Goal: Transaction & Acquisition: Obtain resource

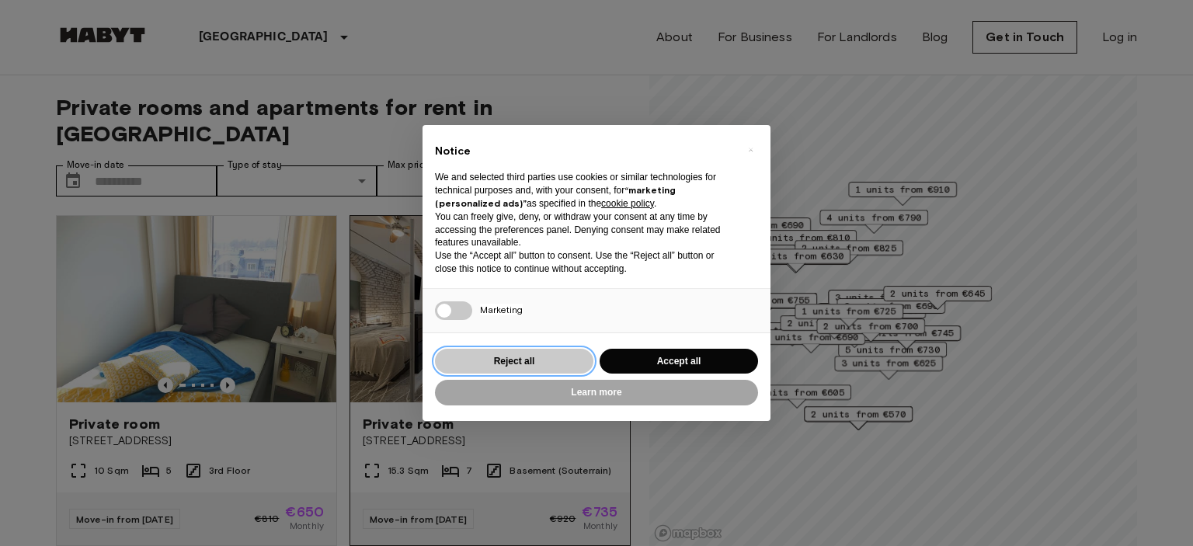
click at [523, 354] on button "Reject all" at bounding box center [514, 362] width 158 height 26
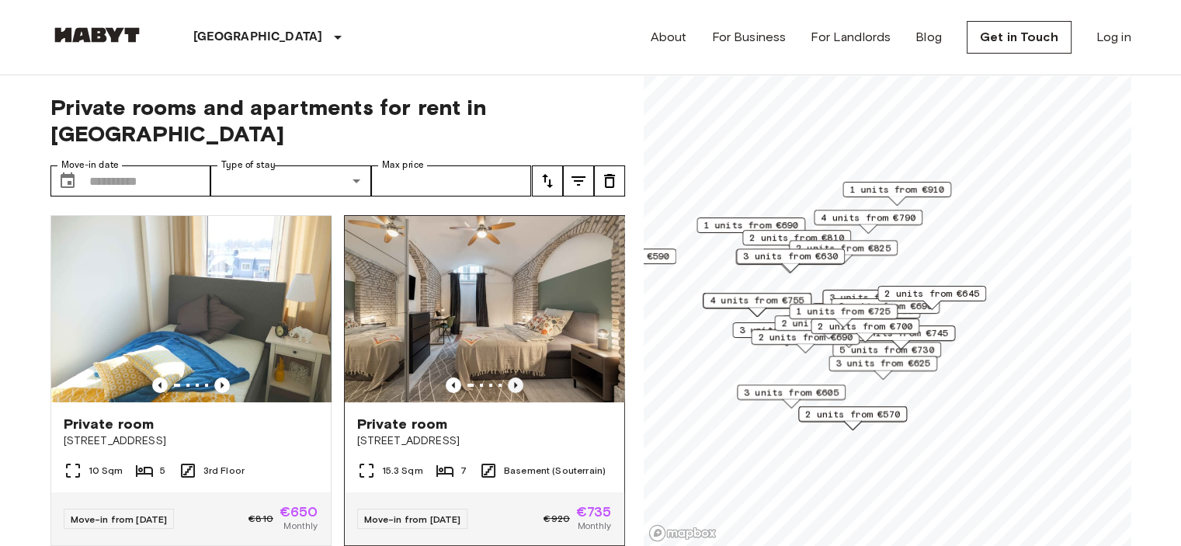
click at [508, 377] on icon "Previous image" at bounding box center [516, 385] width 16 height 16
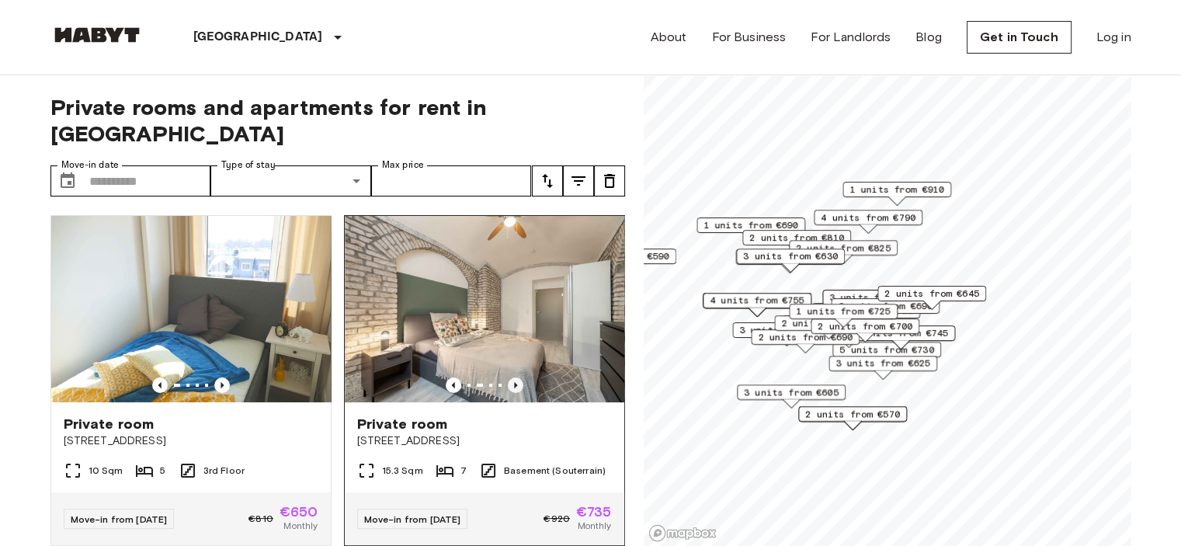
click at [508, 377] on icon "Previous image" at bounding box center [516, 385] width 16 height 16
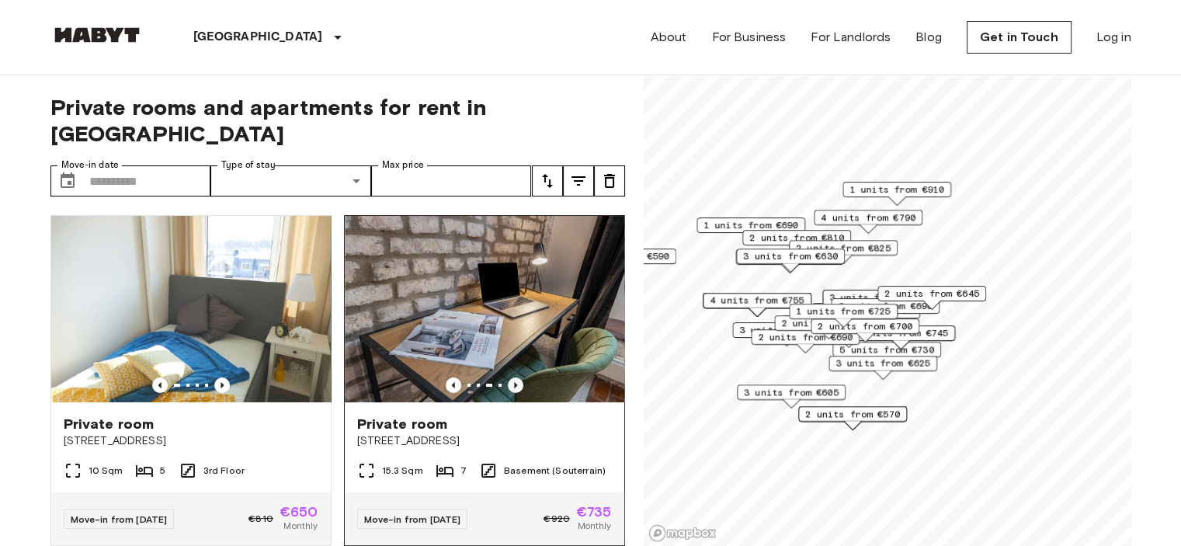
click at [508, 377] on icon "Previous image" at bounding box center [516, 385] width 16 height 16
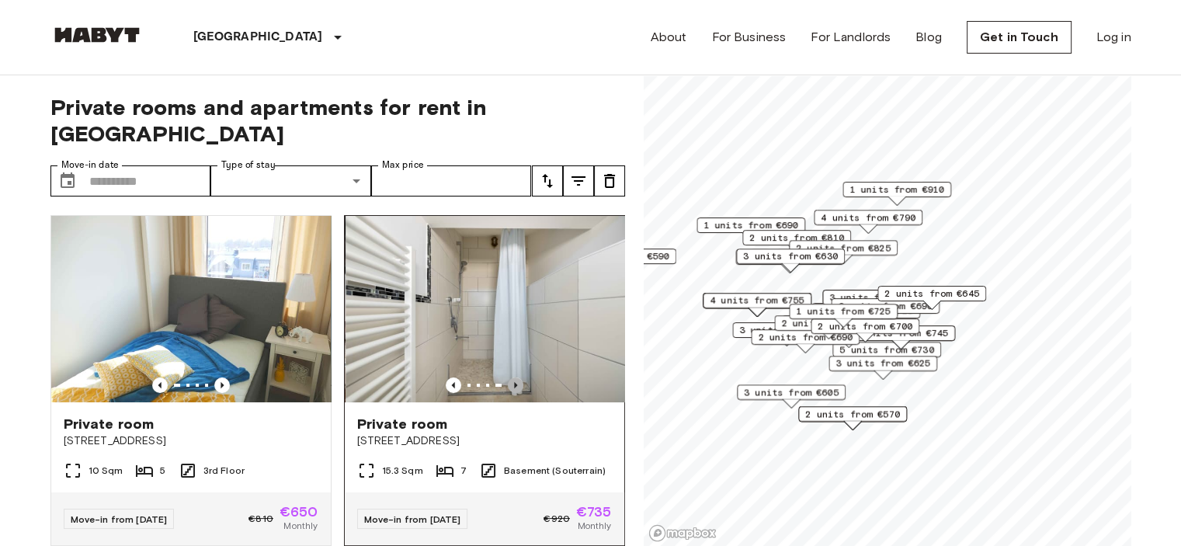
click at [508, 377] on icon "Previous image" at bounding box center [516, 385] width 16 height 16
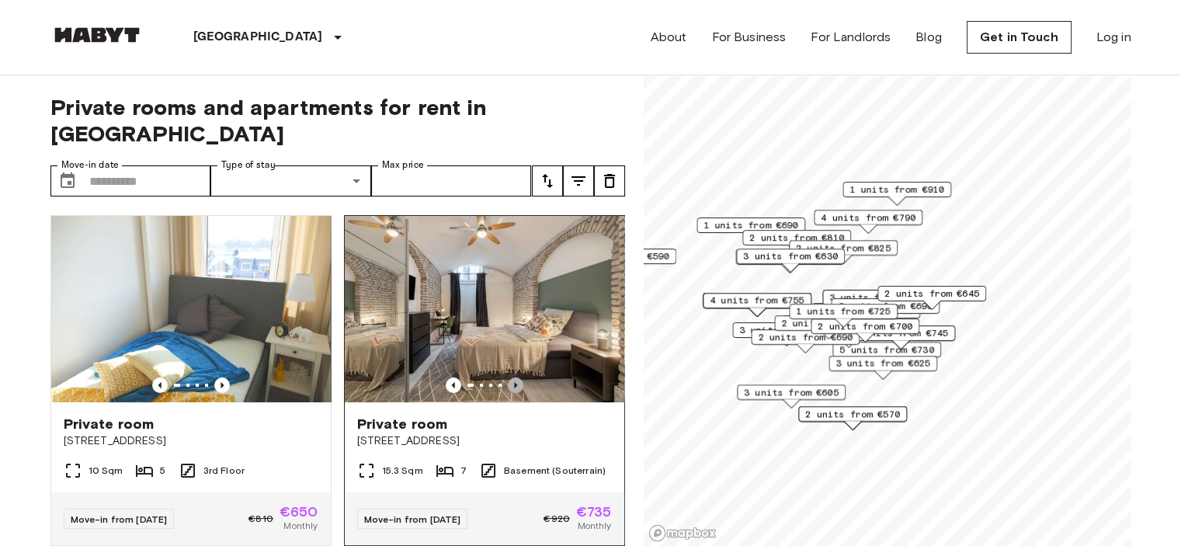
click at [508, 377] on icon "Previous image" at bounding box center [516, 385] width 16 height 16
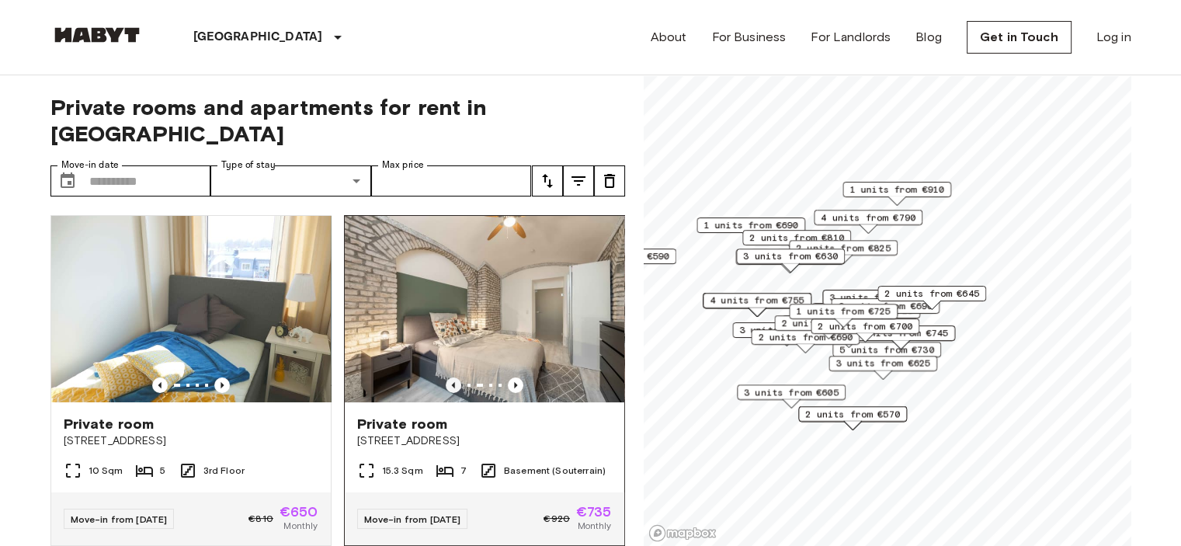
click at [446, 377] on icon "Previous image" at bounding box center [454, 385] width 16 height 16
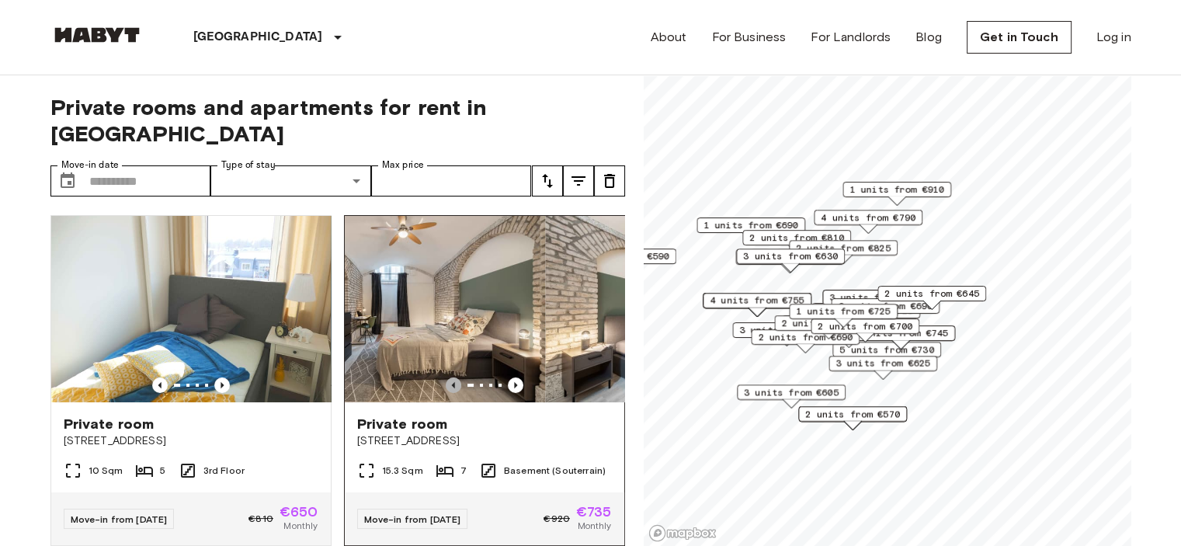
click at [446, 377] on icon "Previous image" at bounding box center [454, 385] width 16 height 16
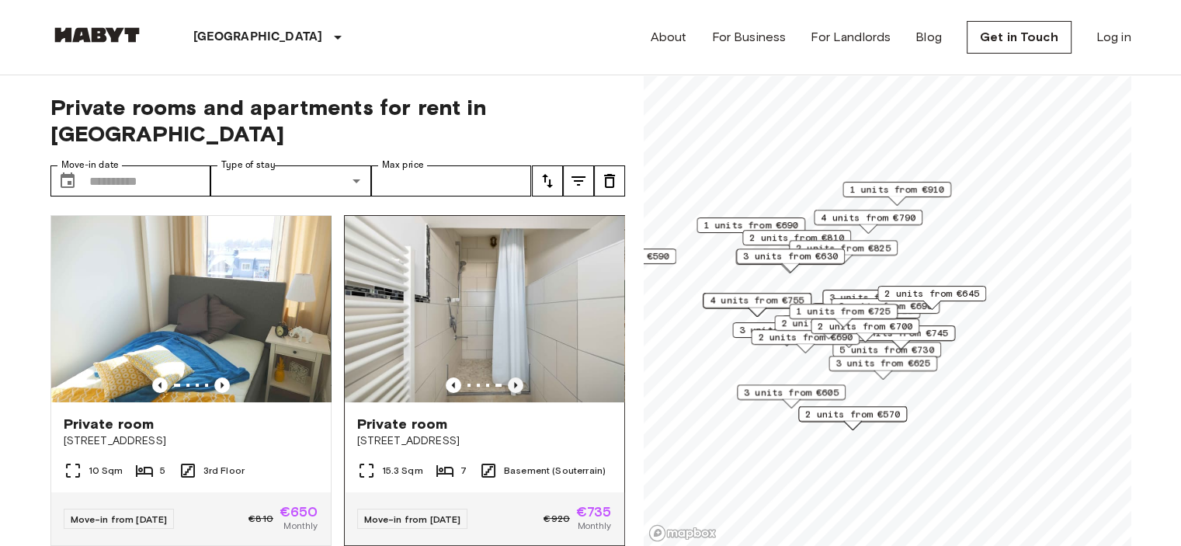
click at [508, 377] on icon "Previous image" at bounding box center [516, 385] width 16 height 16
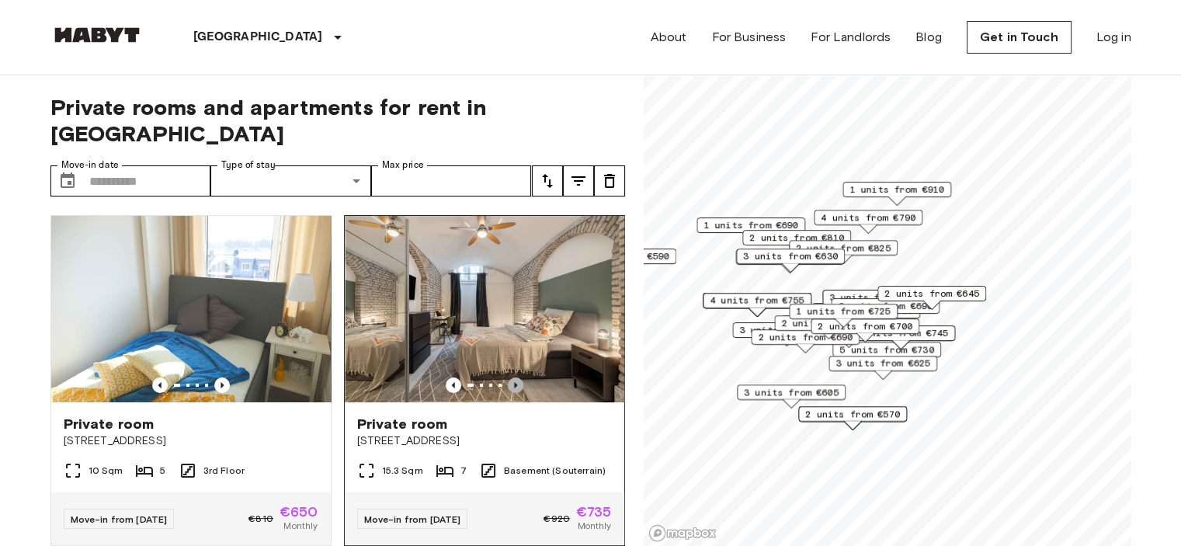
click at [508, 377] on icon "Previous image" at bounding box center [516, 385] width 16 height 16
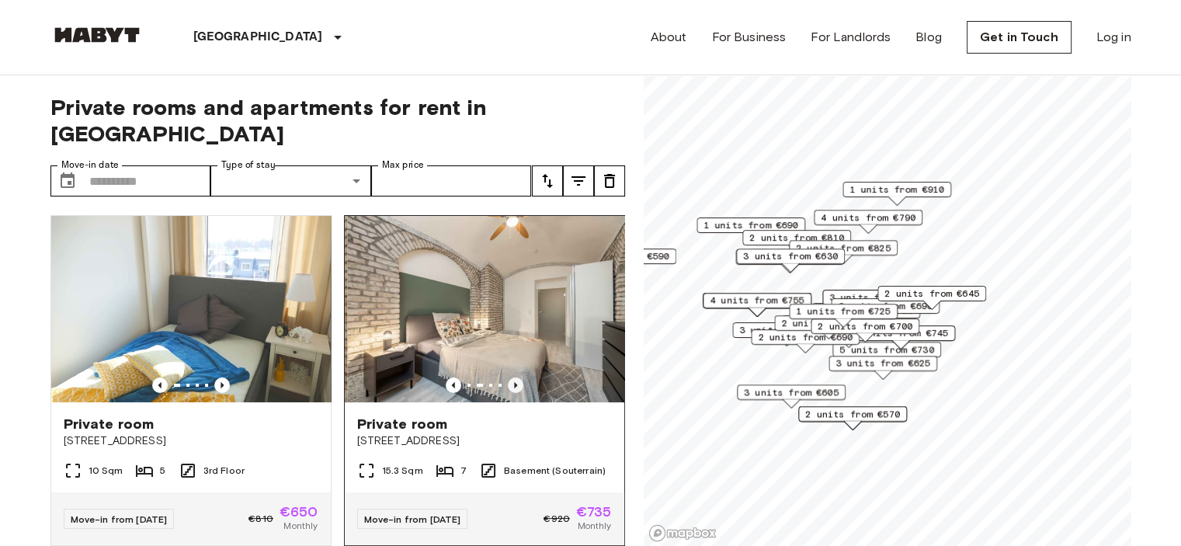
click at [508, 377] on icon "Previous image" at bounding box center [516, 385] width 16 height 16
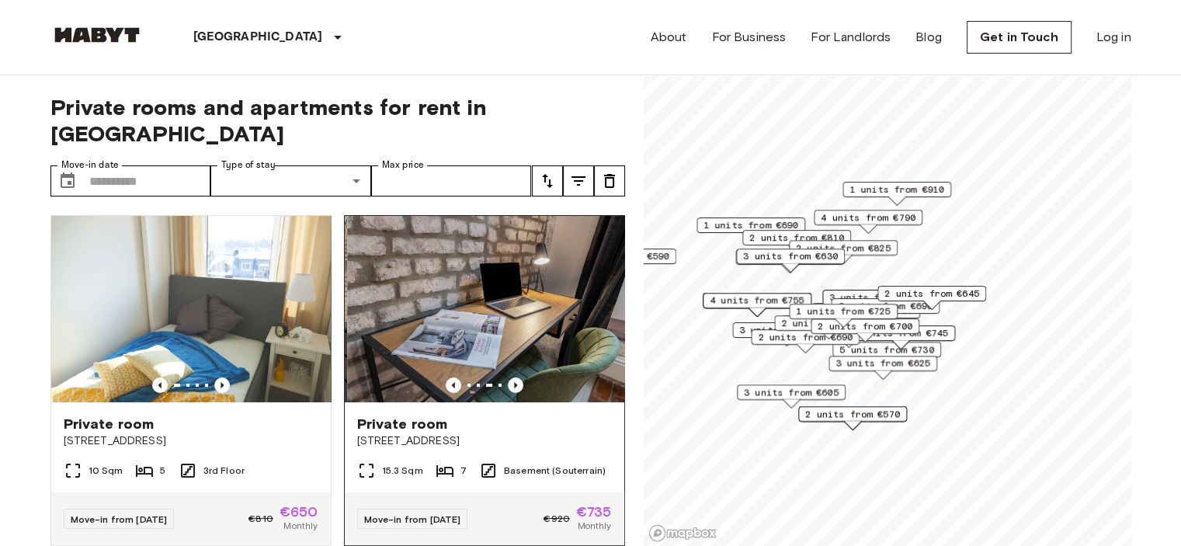
click at [508, 377] on icon "Previous image" at bounding box center [516, 385] width 16 height 16
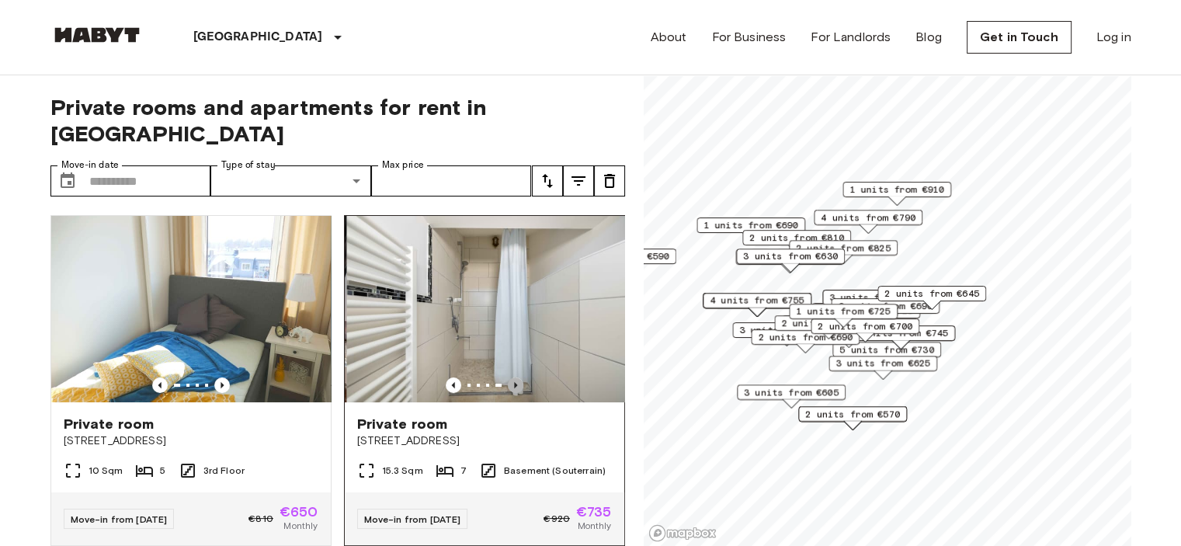
click at [508, 377] on icon "Previous image" at bounding box center [516, 385] width 16 height 16
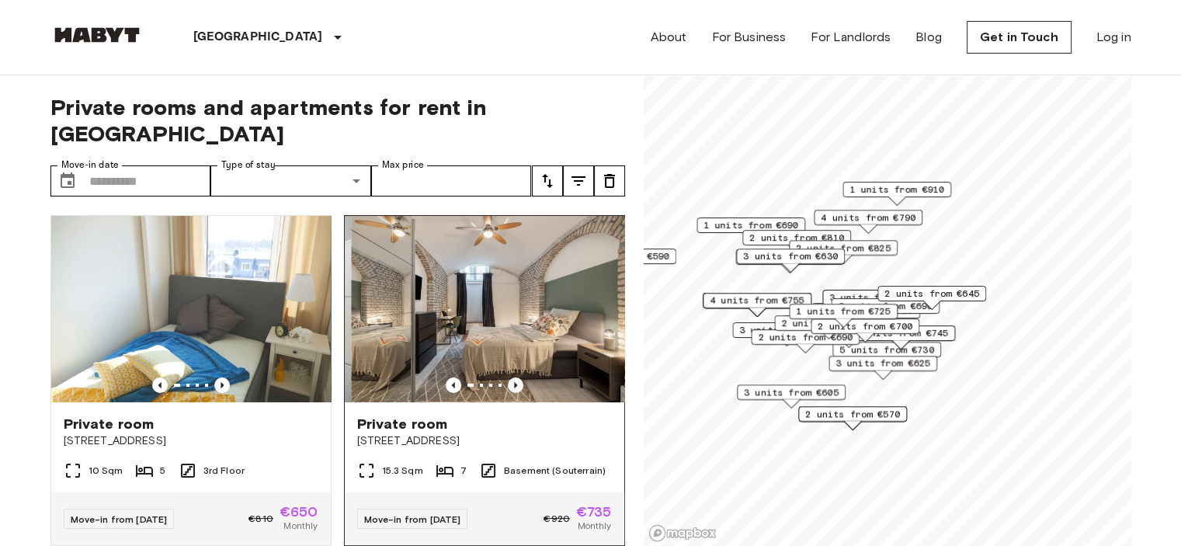
click at [508, 377] on icon "Previous image" at bounding box center [516, 385] width 16 height 16
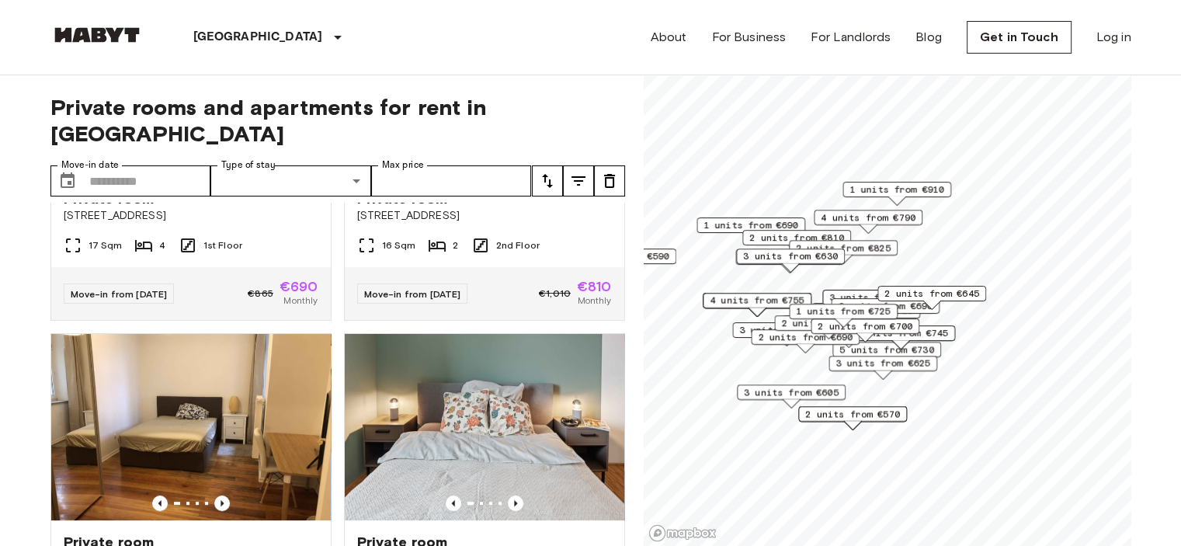
scroll to position [603, 0]
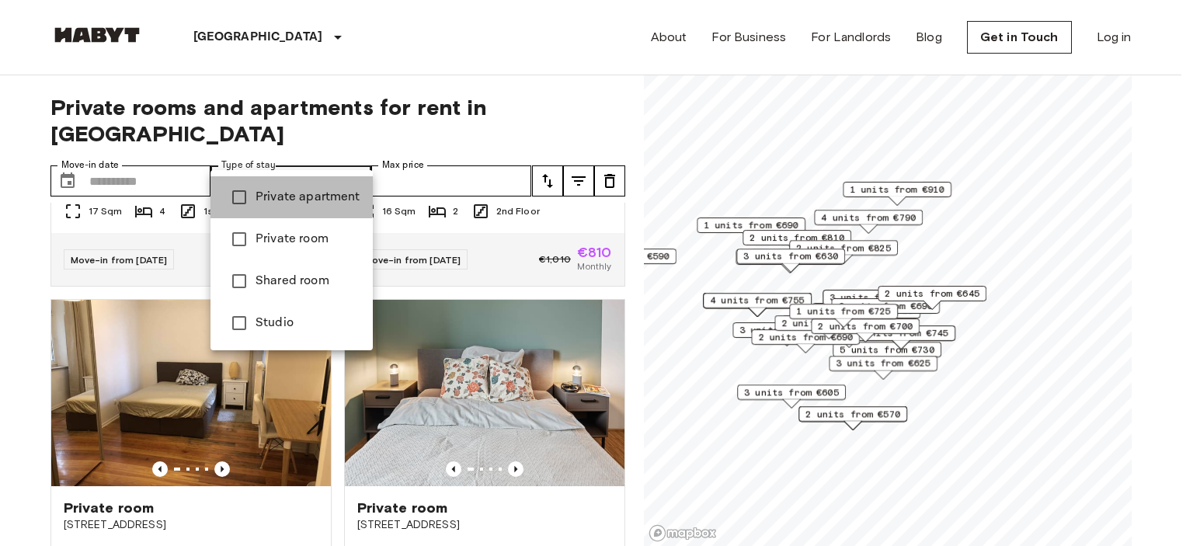
click at [290, 194] on span "Private apartment" at bounding box center [308, 197] width 105 height 19
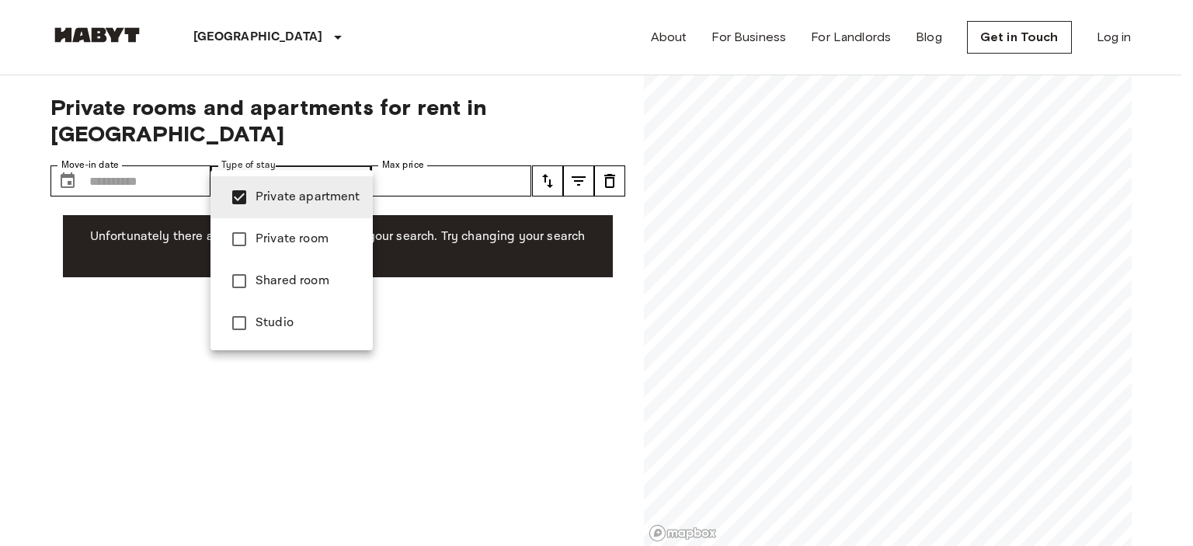
click at [442, 281] on div at bounding box center [596, 273] width 1193 height 546
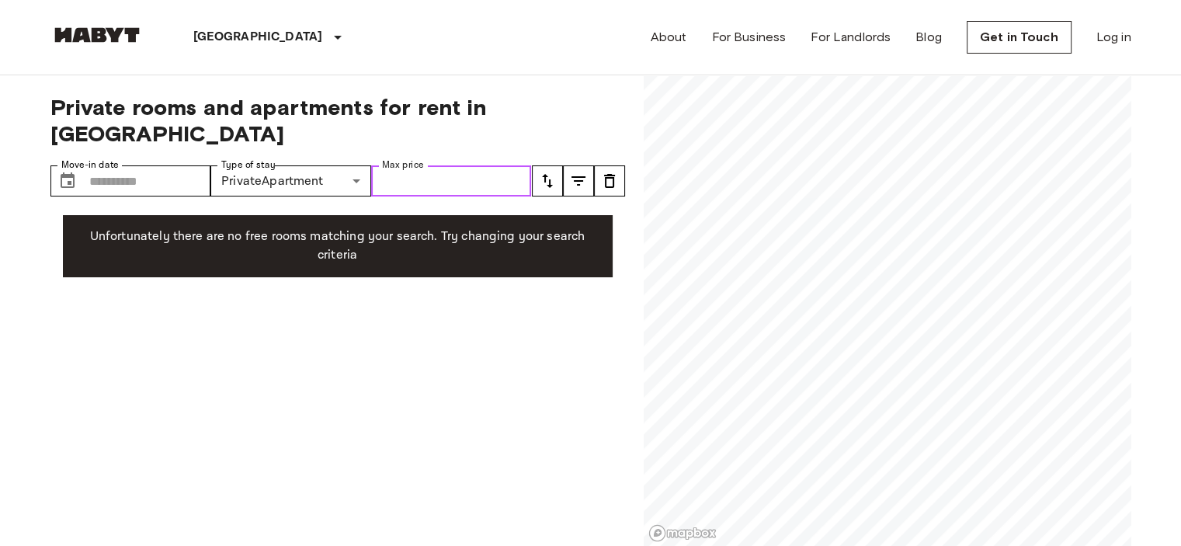
click at [441, 165] on input "Max price" at bounding box center [451, 180] width 161 height 31
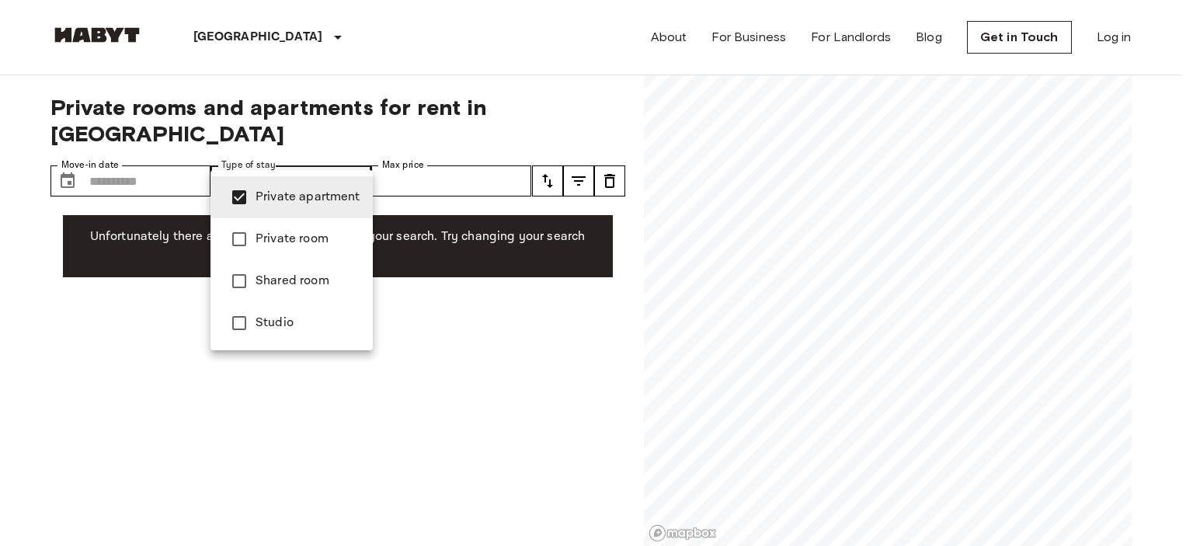
click at [295, 241] on span "Private room" at bounding box center [308, 239] width 105 height 19
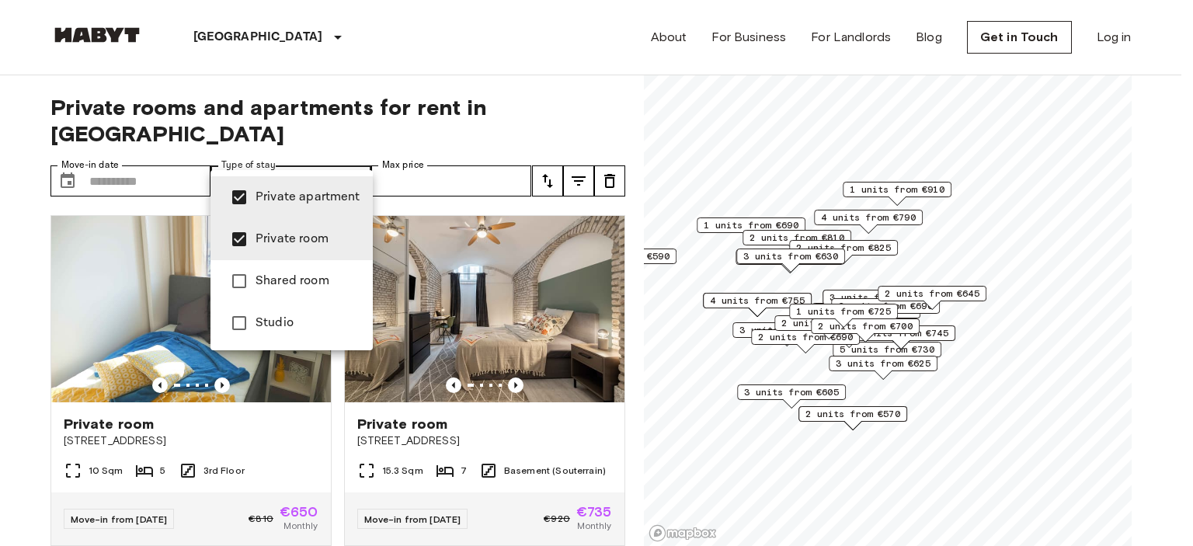
click at [295, 241] on span "Private room" at bounding box center [308, 239] width 105 height 19
type input "**********"
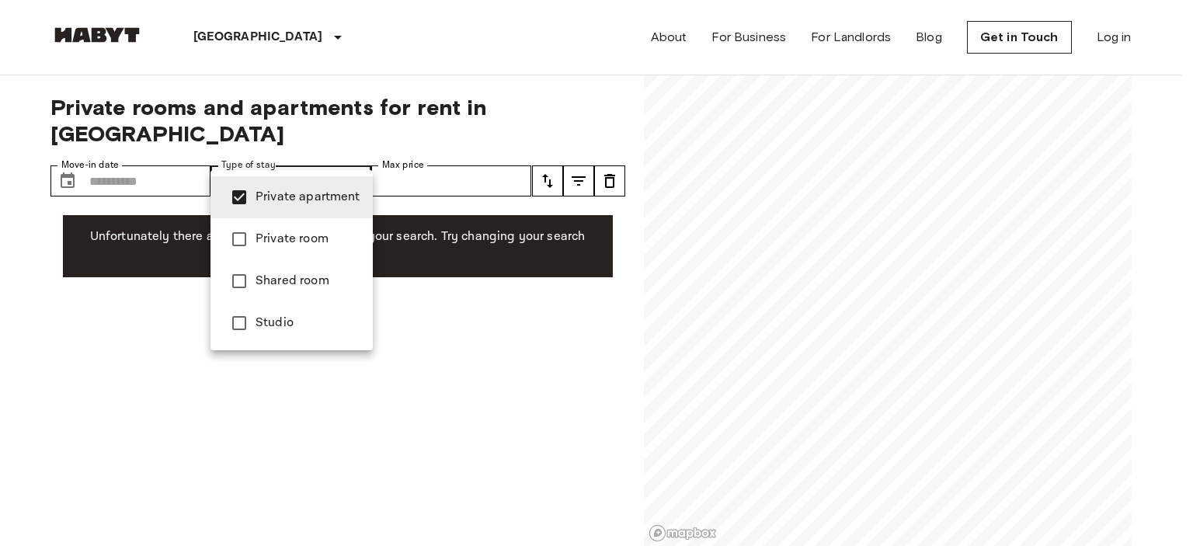
click at [432, 70] on div at bounding box center [596, 273] width 1193 height 546
